Goal: Information Seeking & Learning: Learn about a topic

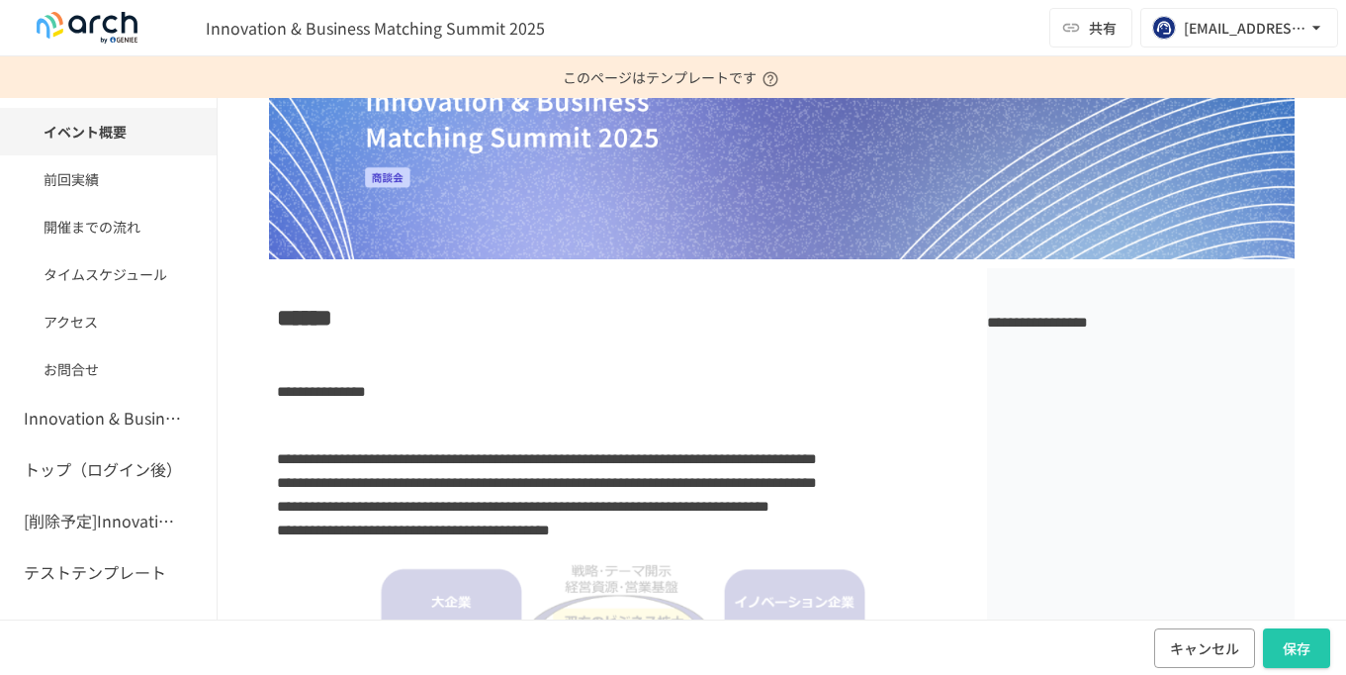
scroll to position [181, 0]
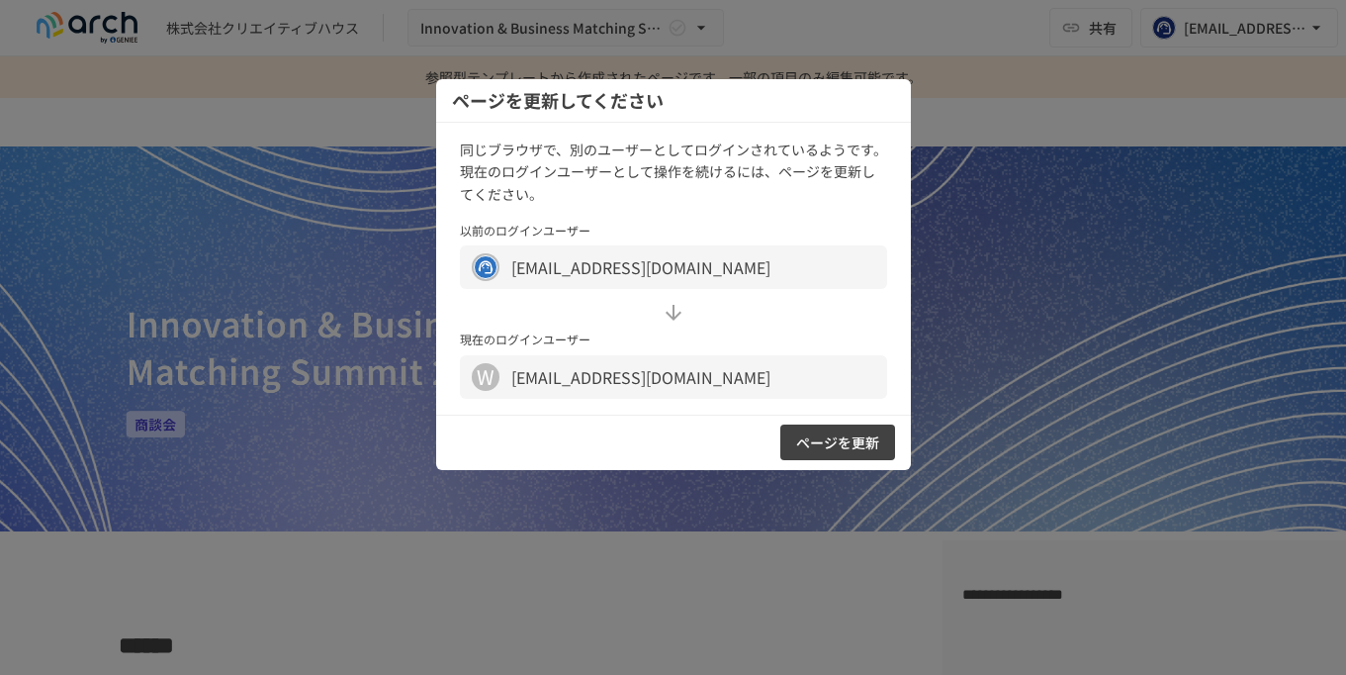
scroll to position [3215, 0]
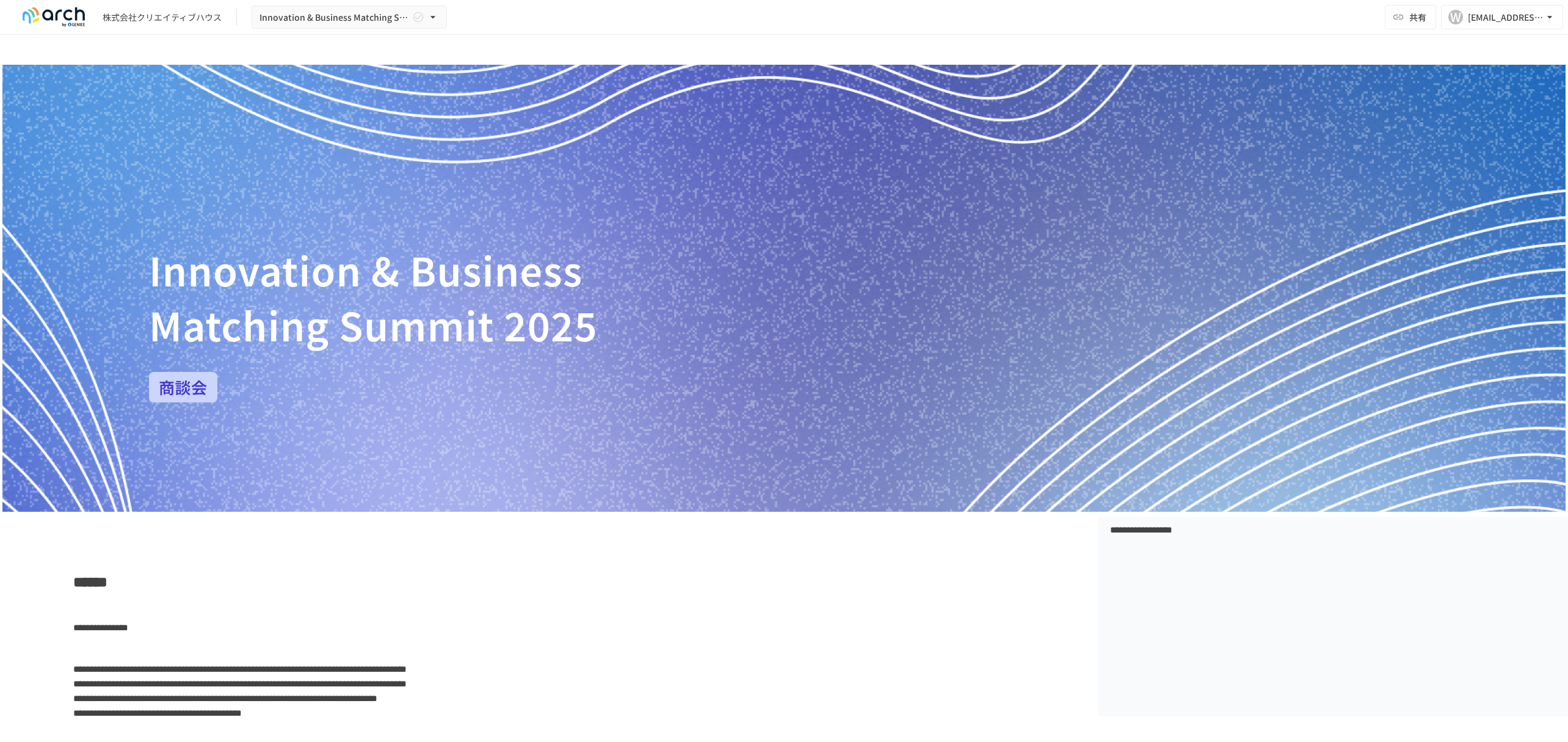
click at [670, 415] on img at bounding box center [784, 288] width 1563 height 447
